Goal: Check status: Check status

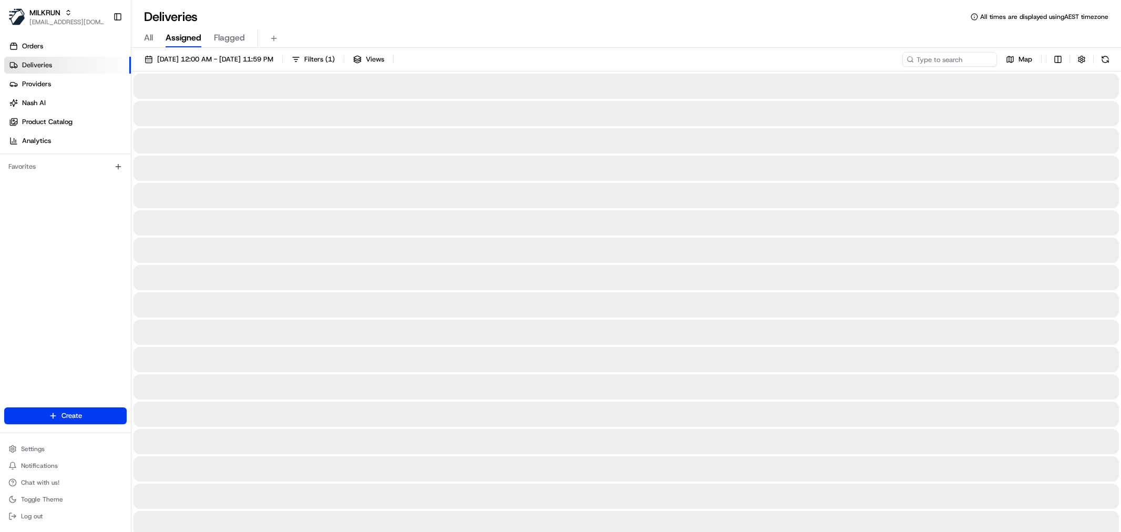
click at [959, 57] on input at bounding box center [949, 59] width 95 height 15
type input "[PERSON_NAME]"
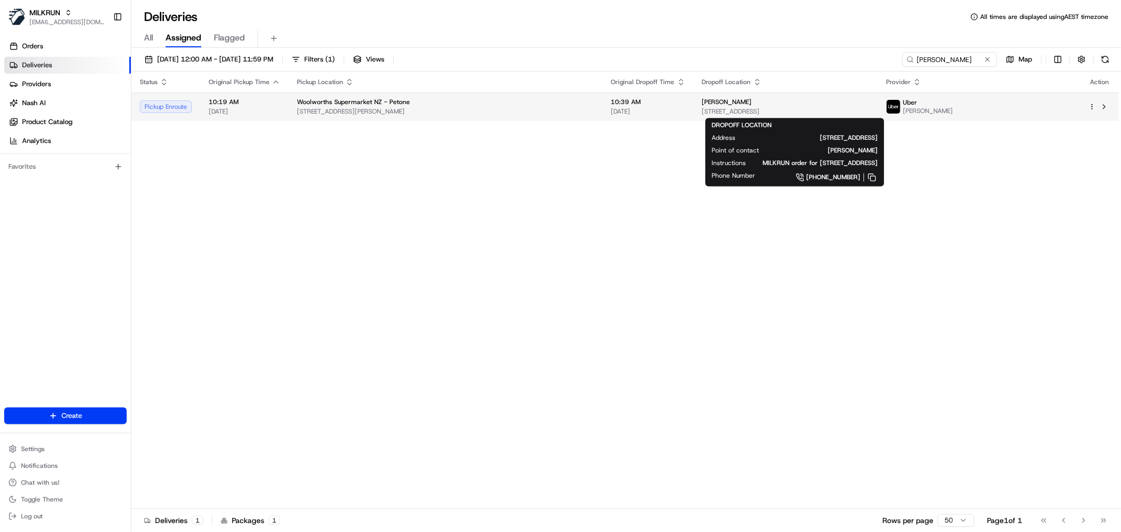
click at [702, 114] on span "[STREET_ADDRESS]" at bounding box center [786, 111] width 168 height 8
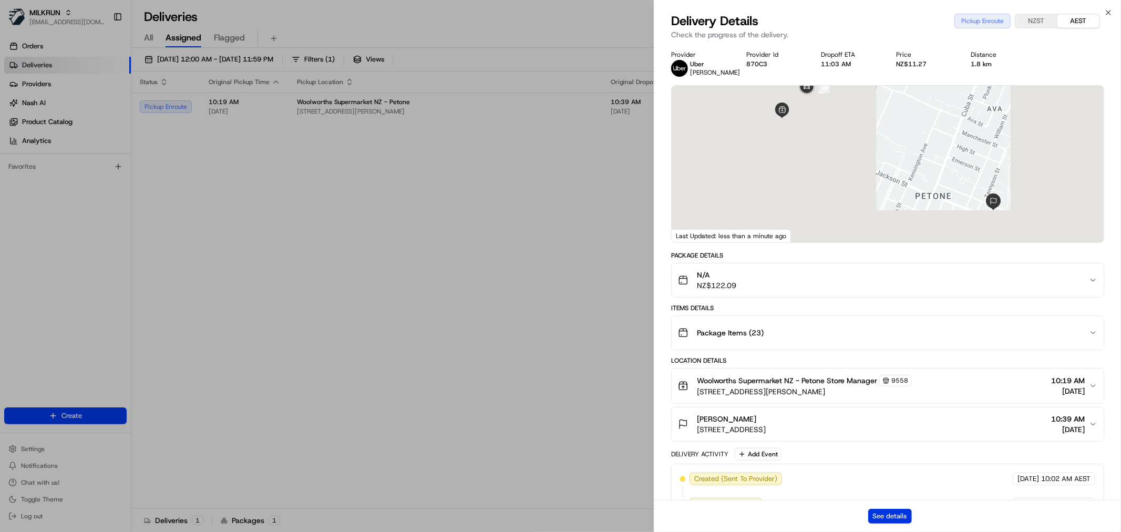
click at [882, 512] on button "See details" at bounding box center [890, 516] width 44 height 15
